Goal: Navigation & Orientation: Find specific page/section

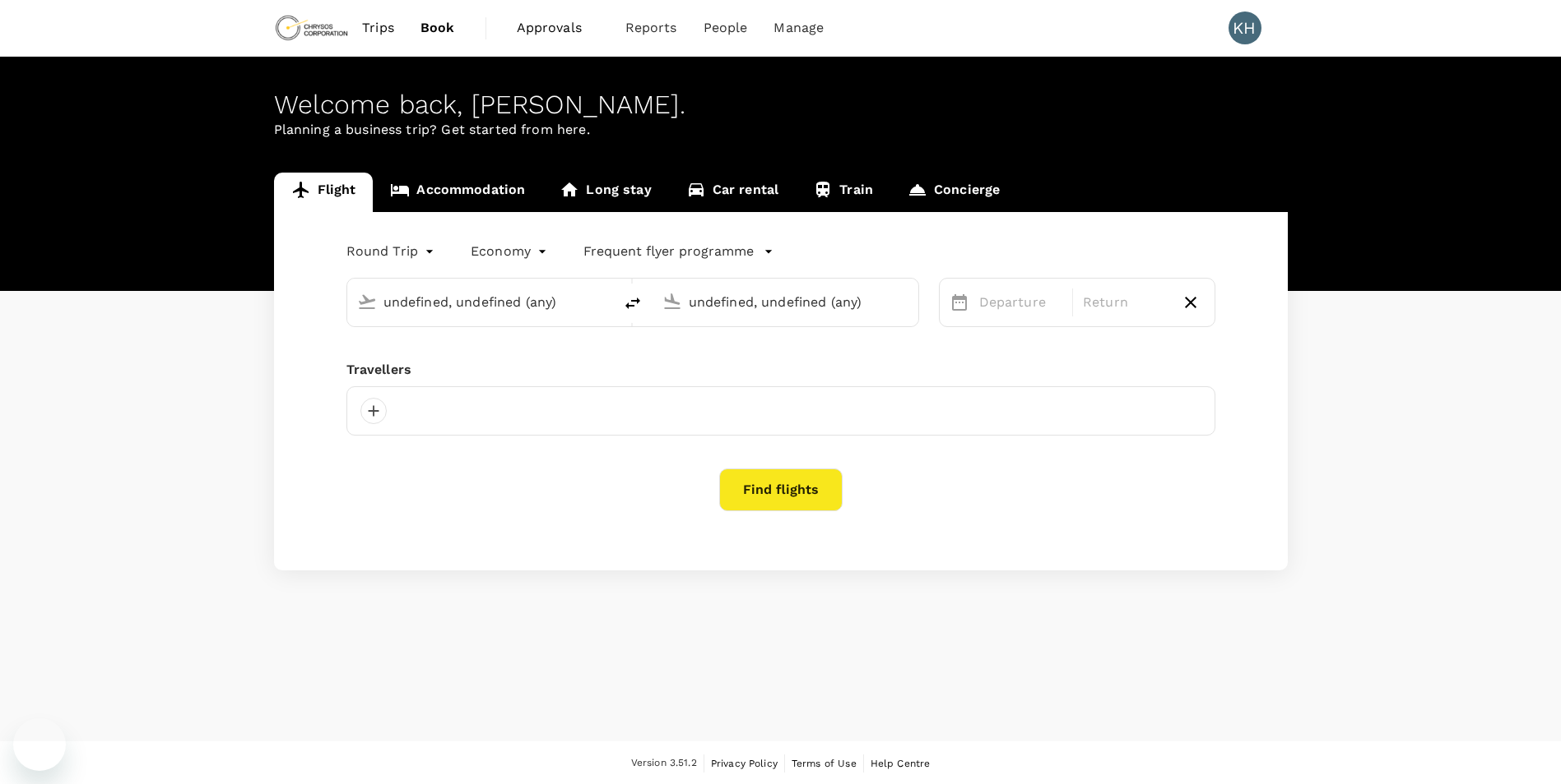
type input "Adelaide (ADL)"
type input "[GEOGRAPHIC_DATA] ([GEOGRAPHIC_DATA])"
type input "Adelaide (ADL)"
type input "[GEOGRAPHIC_DATA] ([GEOGRAPHIC_DATA])"
type input "Adelaide (ADL)"
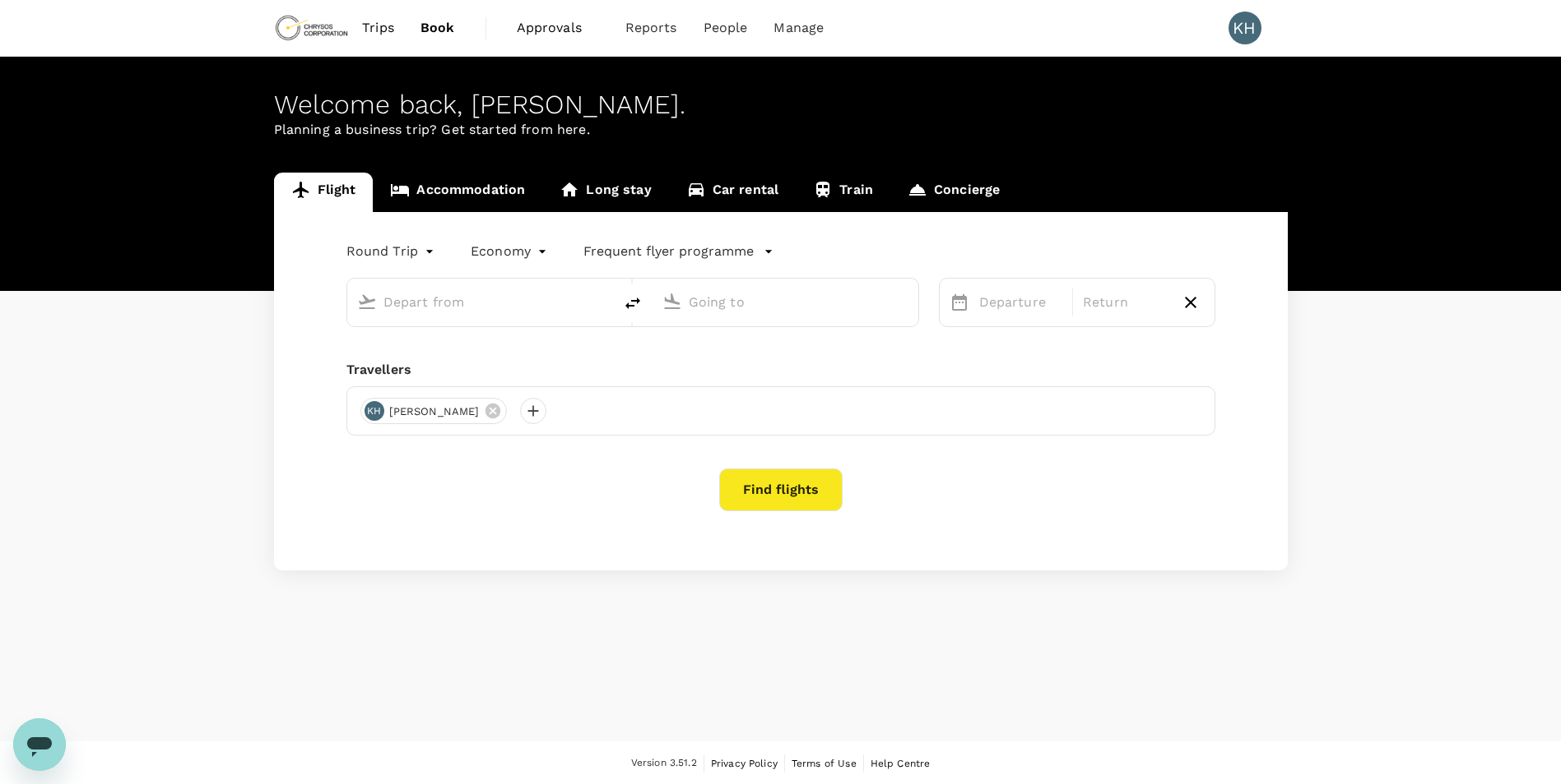
type input "[GEOGRAPHIC_DATA] ([GEOGRAPHIC_DATA])"
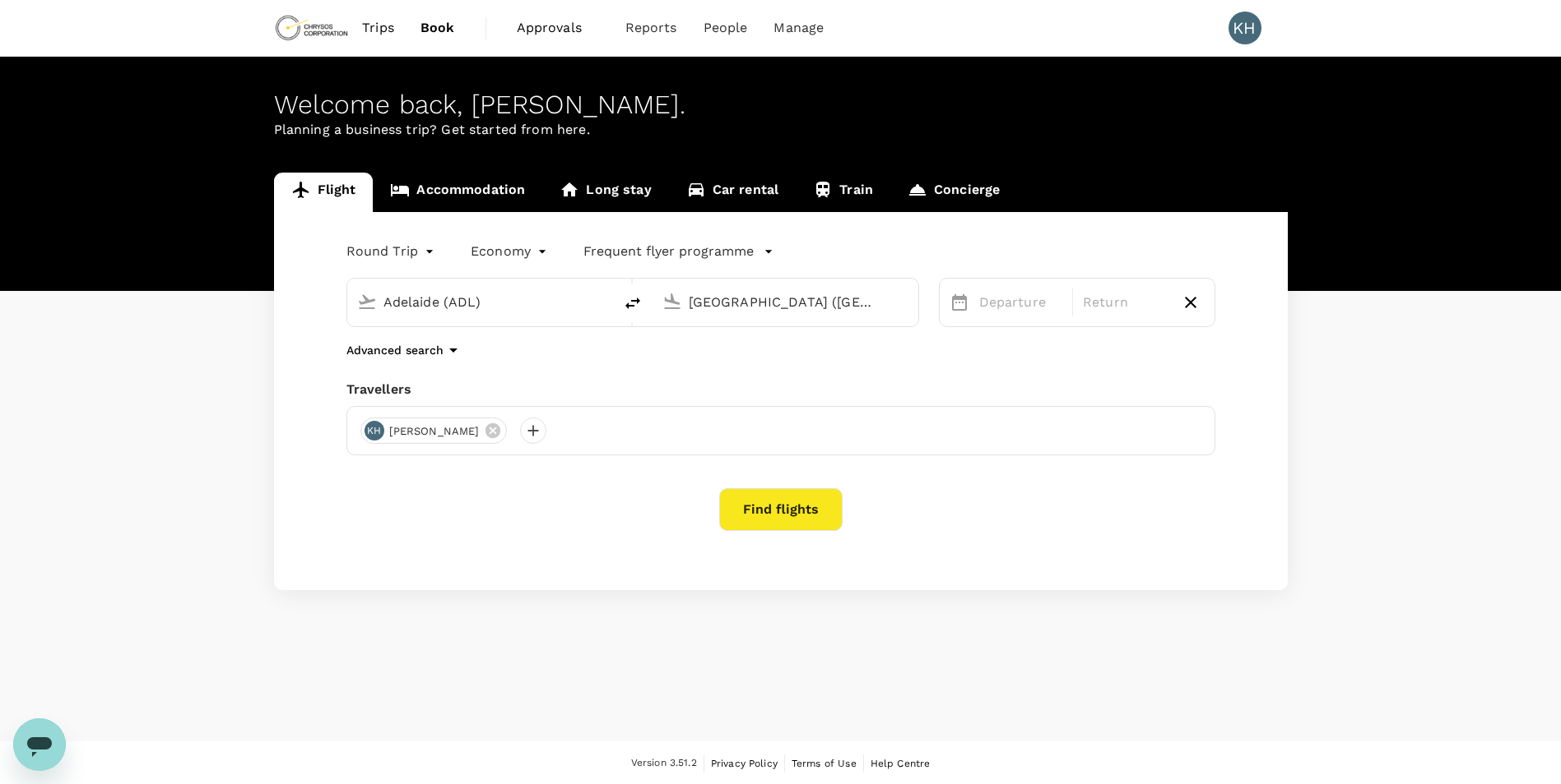
click at [501, 197] on link "Accommodation" at bounding box center [457, 192] width 169 height 40
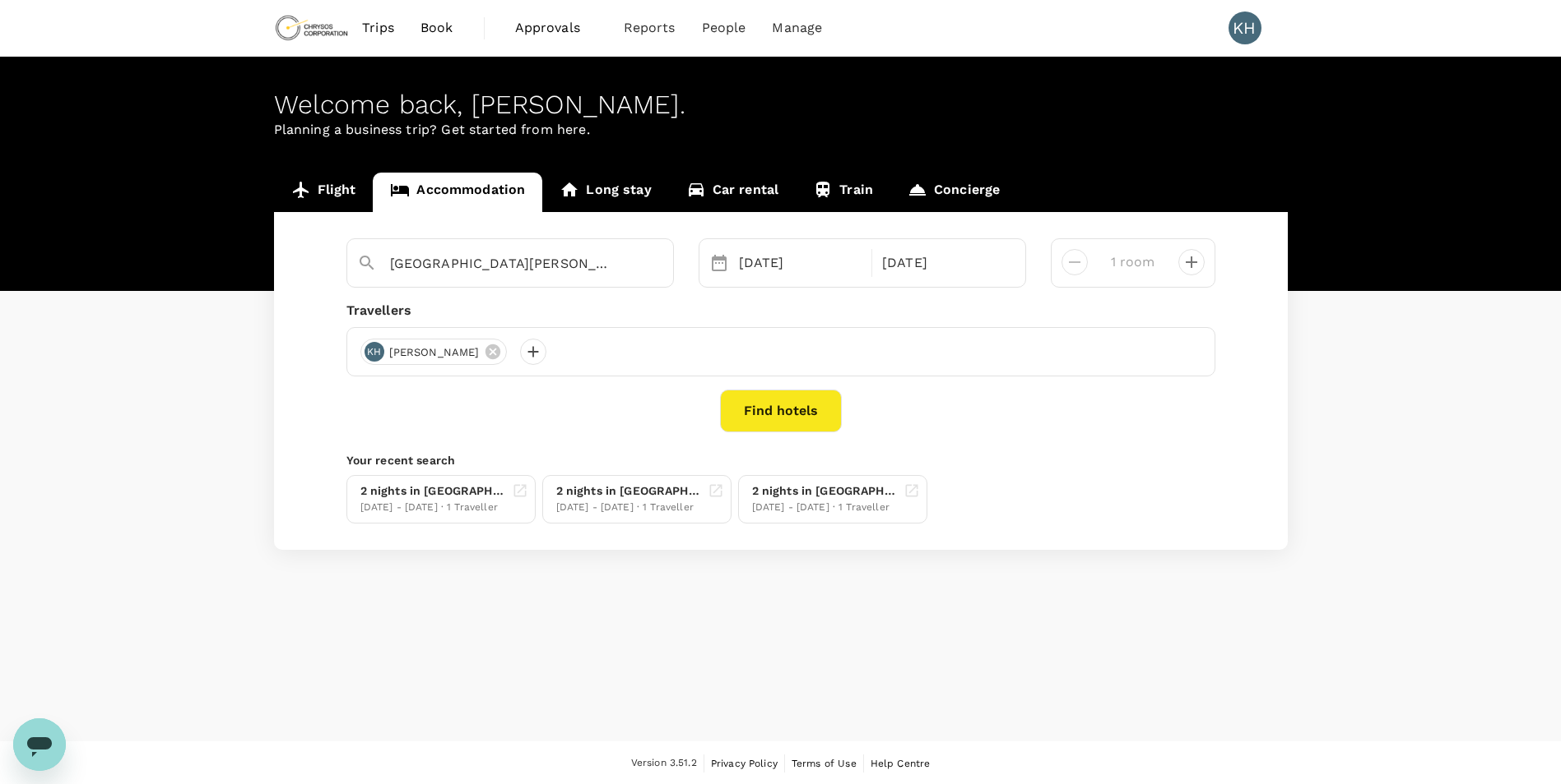
click at [560, 17] on span "Approvals 0" at bounding box center [556, 28] width 82 height 27
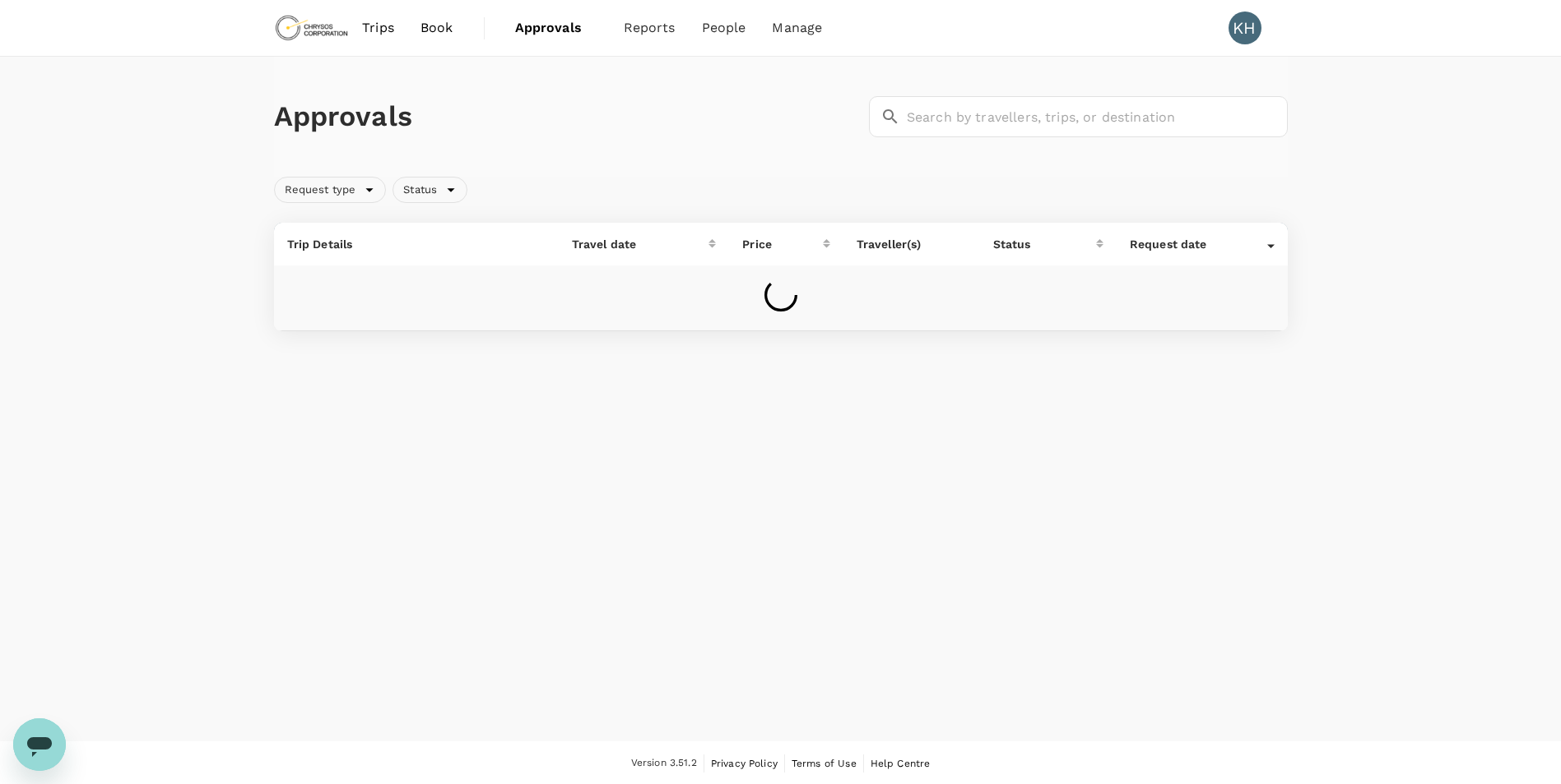
click at [1396, 139] on div "Approvals ​ ​ Request type Status Trip Details Travel date Price Traveller(s) S…" at bounding box center [780, 200] width 1561 height 288
